Goal: Information Seeking & Learning: Learn about a topic

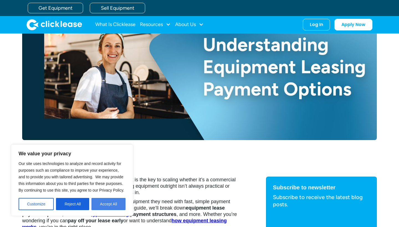
click at [108, 203] on button "Accept All" at bounding box center [108, 204] width 34 height 12
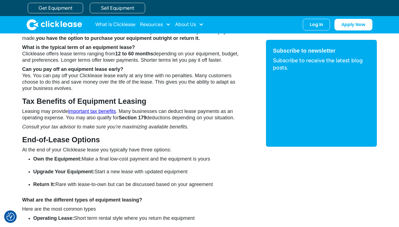
scroll to position [576, 0]
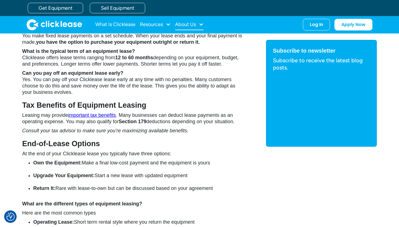
click at [199, 24] on div "About Us" at bounding box center [189, 24] width 29 height 11
click at [162, 24] on div "Resources" at bounding box center [151, 24] width 23 height 0
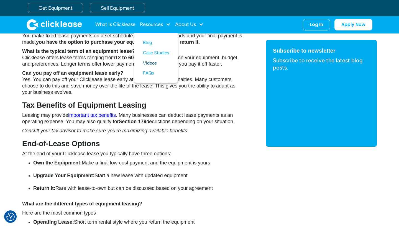
click at [152, 62] on link "Videos" at bounding box center [156, 63] width 26 height 10
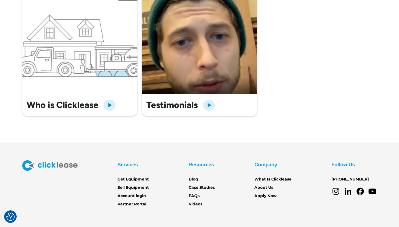
scroll to position [231, 0]
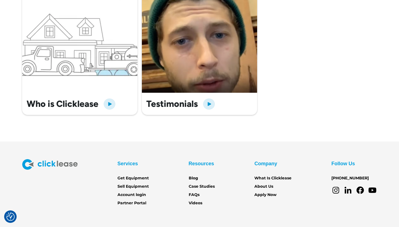
click at [110, 104] on img "open lightbox" at bounding box center [109, 103] width 13 height 13
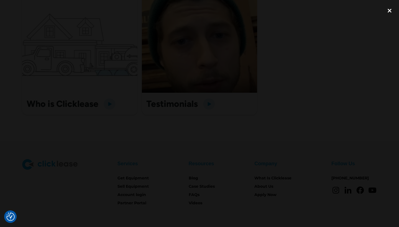
click at [391, 11] on div "close lightbox" at bounding box center [389, 10] width 19 height 12
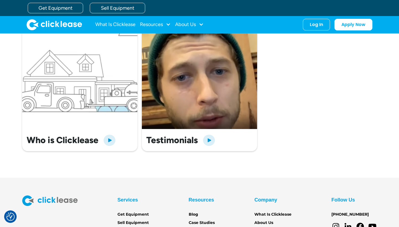
scroll to position [194, 0]
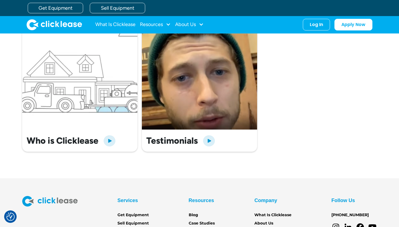
click at [210, 141] on img "open lightbox" at bounding box center [208, 140] width 13 height 13
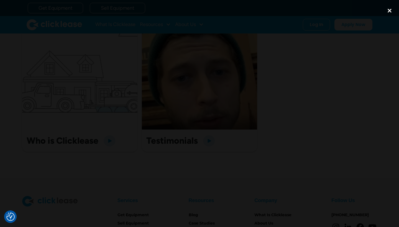
click at [391, 12] on div "close lightbox" at bounding box center [389, 10] width 19 height 12
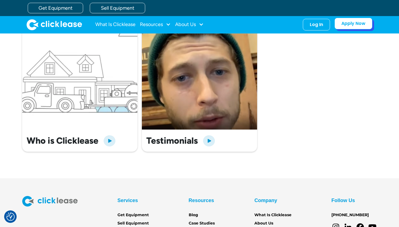
click at [358, 25] on link "Apply Now" at bounding box center [354, 24] width 38 height 12
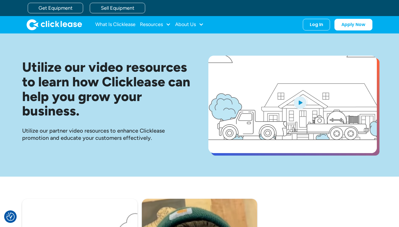
scroll to position [0, 0]
click at [353, 24] on link "Apply Now" at bounding box center [354, 24] width 38 height 12
